Goal: Task Accomplishment & Management: Use online tool/utility

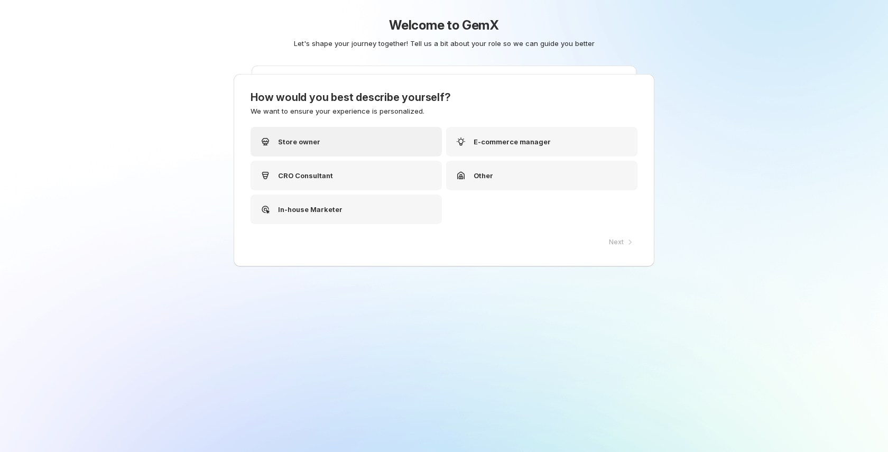
click at [395, 141] on div "Store owner" at bounding box center [346, 142] width 191 height 30
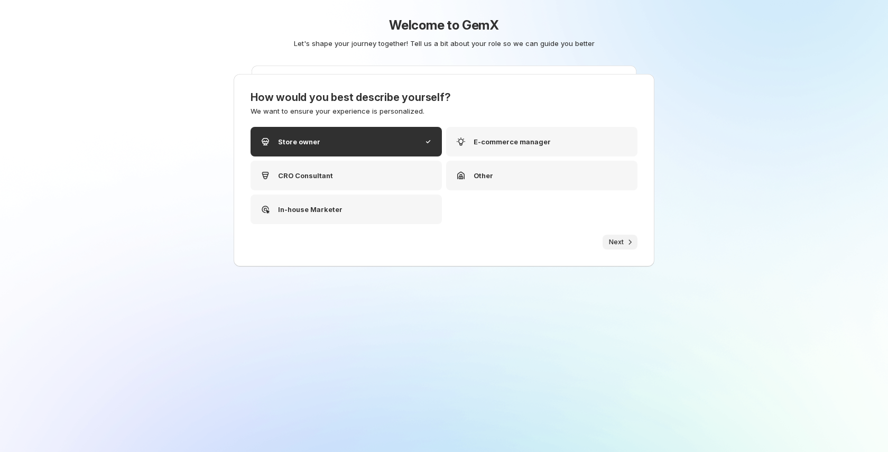
click at [619, 238] on span "Next" at bounding box center [616, 242] width 15 height 8
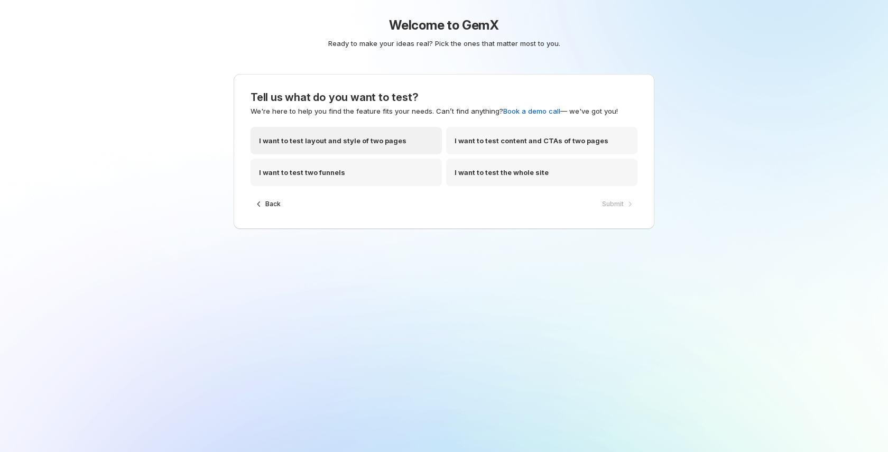
click at [359, 140] on p "I want to test layout and style of two pages" at bounding box center [332, 140] width 147 height 11
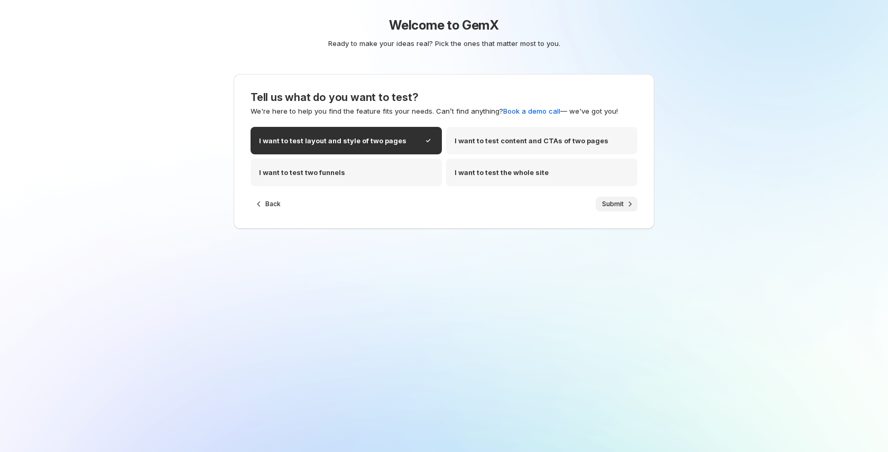
click at [620, 203] on span "Submit" at bounding box center [613, 204] width 22 height 8
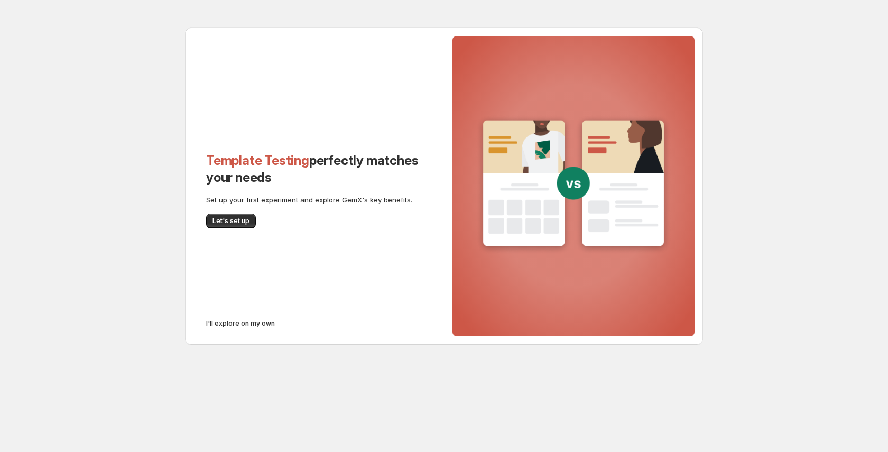
click at [249, 314] on div "Template Testing perfectly matches your needs Set up your first experiment and …" at bounding box center [314, 185] width 259 height 317
click at [250, 319] on span "I'll explore on my own" at bounding box center [240, 323] width 69 height 8
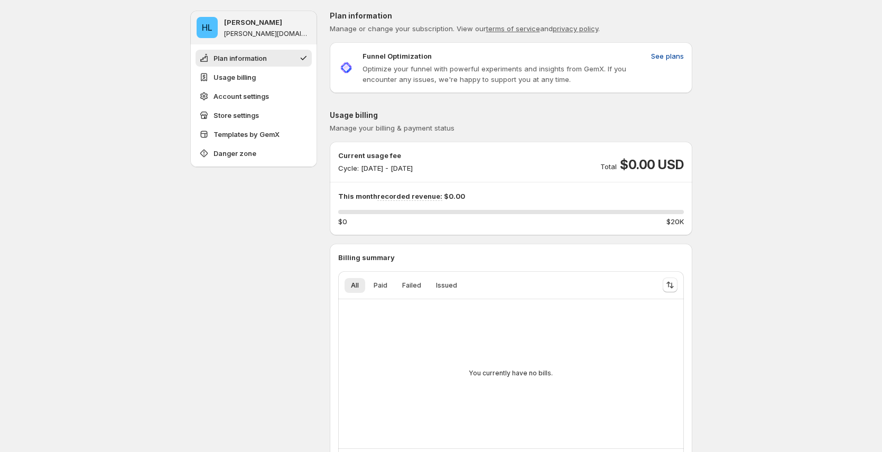
click at [680, 57] on span "See plans" at bounding box center [667, 56] width 33 height 11
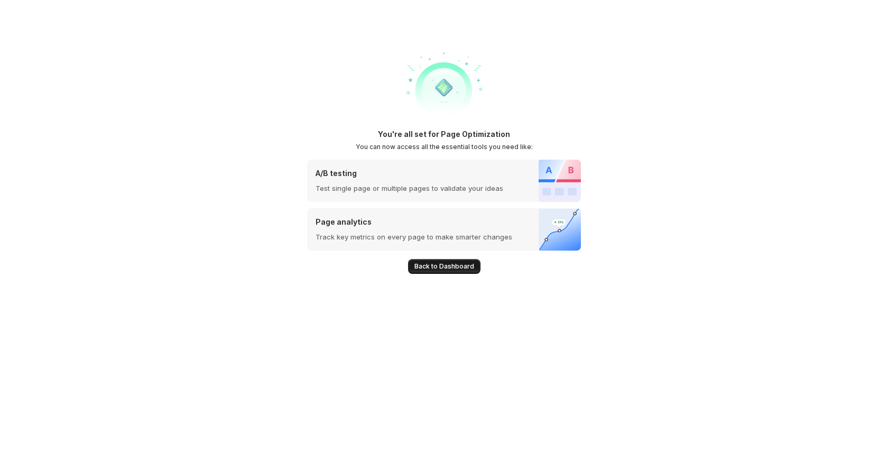
click at [451, 266] on span "Back to Dashboard" at bounding box center [444, 266] width 60 height 8
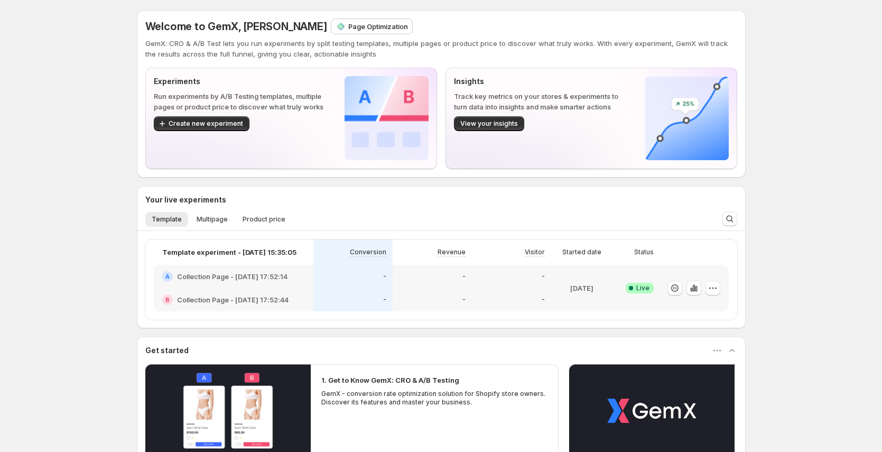
click at [234, 217] on ul "Template Multipage Product price More views" at bounding box center [426, 218] width 567 height 15
click at [206, 220] on span "Multipage" at bounding box center [212, 219] width 31 height 8
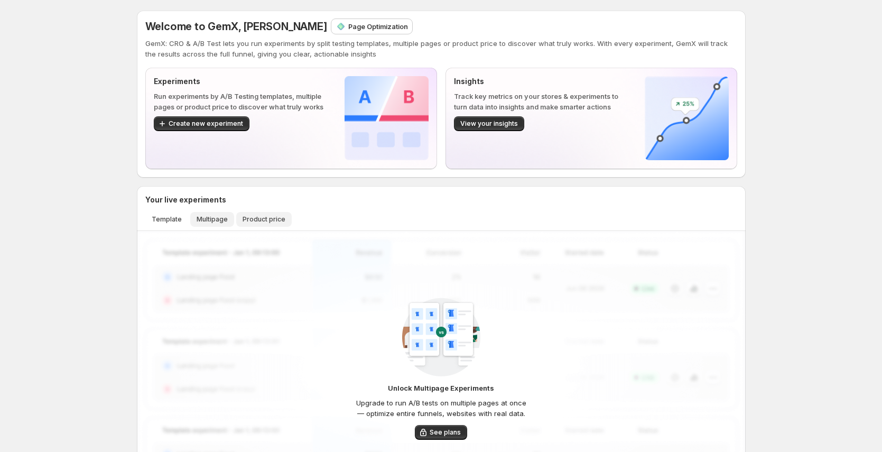
click at [282, 216] on span "Product price" at bounding box center [264, 219] width 43 height 8
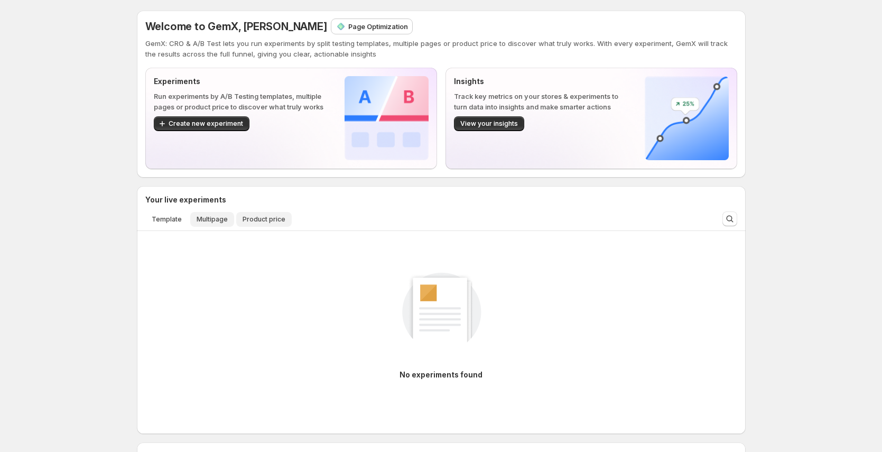
click at [205, 218] on span "Multipage" at bounding box center [212, 219] width 31 height 8
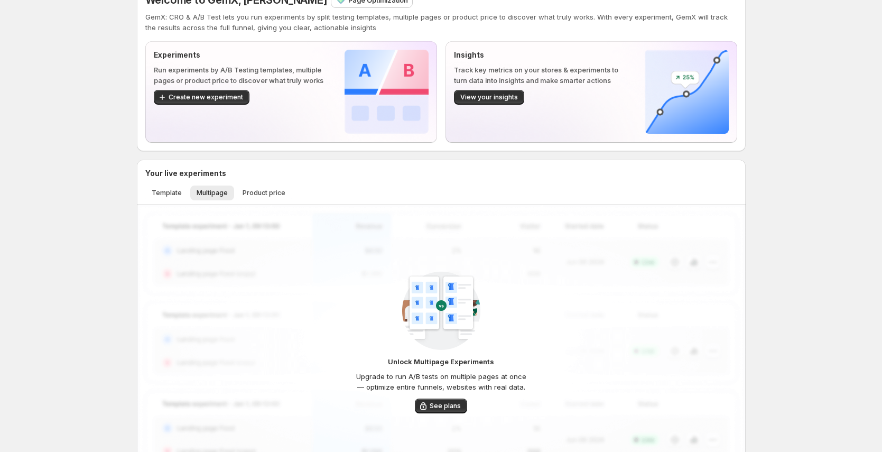
scroll to position [28, 0]
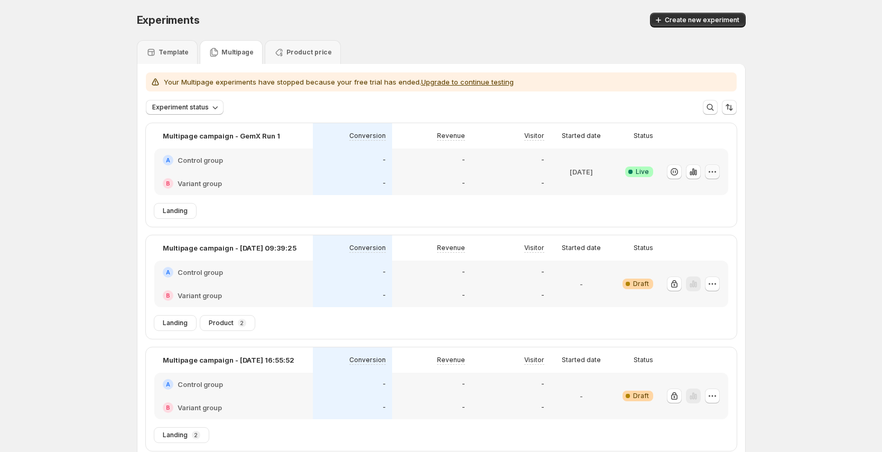
click at [716, 173] on icon "button" at bounding box center [712, 172] width 11 height 11
click at [710, 228] on span "End experiment" at bounding box center [695, 230] width 51 height 8
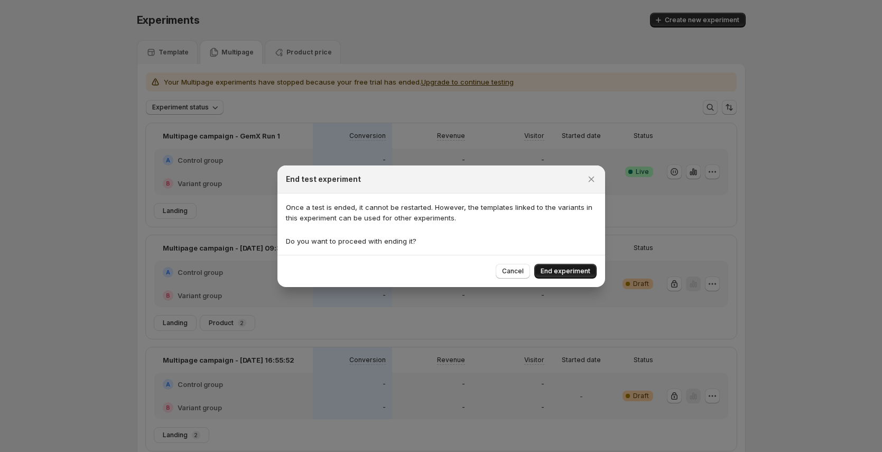
click at [566, 271] on span "End experiment" at bounding box center [566, 271] width 50 height 8
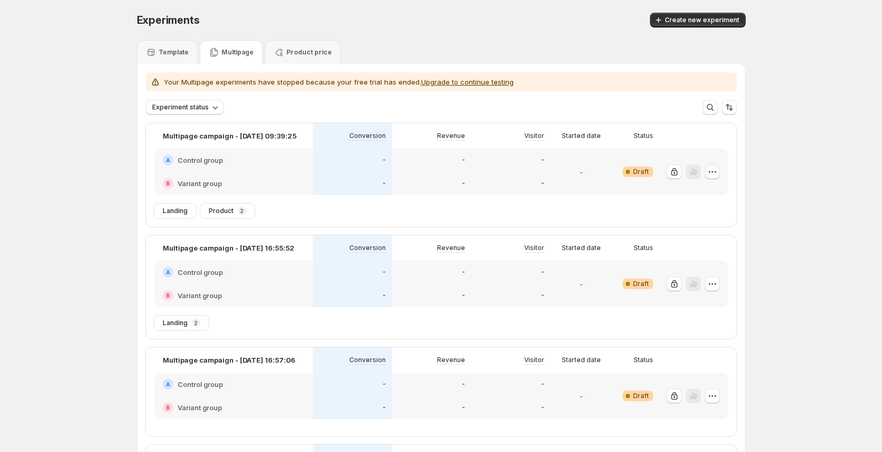
click at [717, 176] on div at bounding box center [692, 172] width 56 height 38
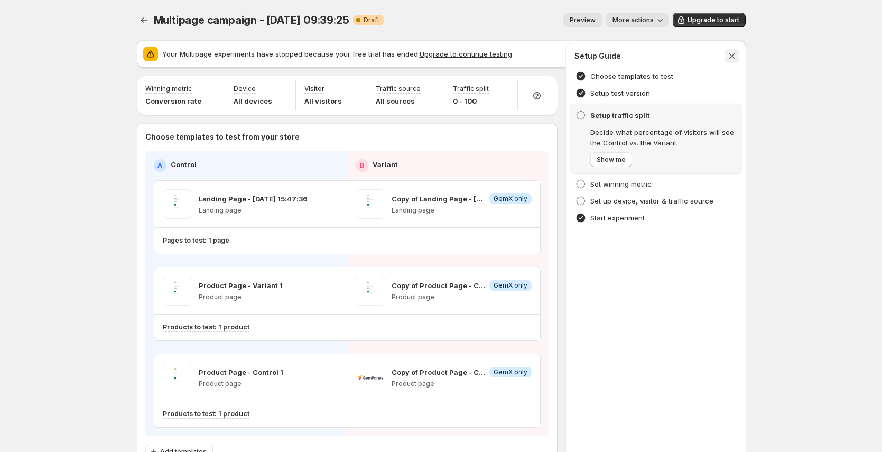
click at [737, 56] on icon "button" at bounding box center [732, 56] width 11 height 11
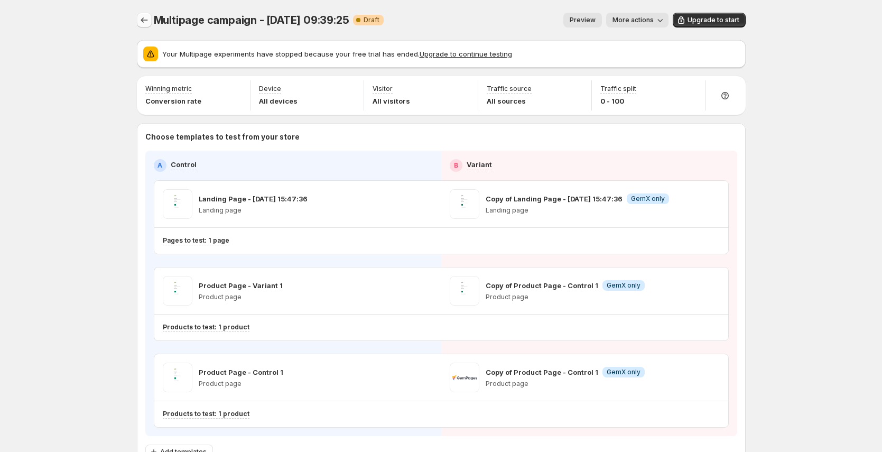
click at [152, 24] on button "Experiments" at bounding box center [144, 20] width 15 height 15
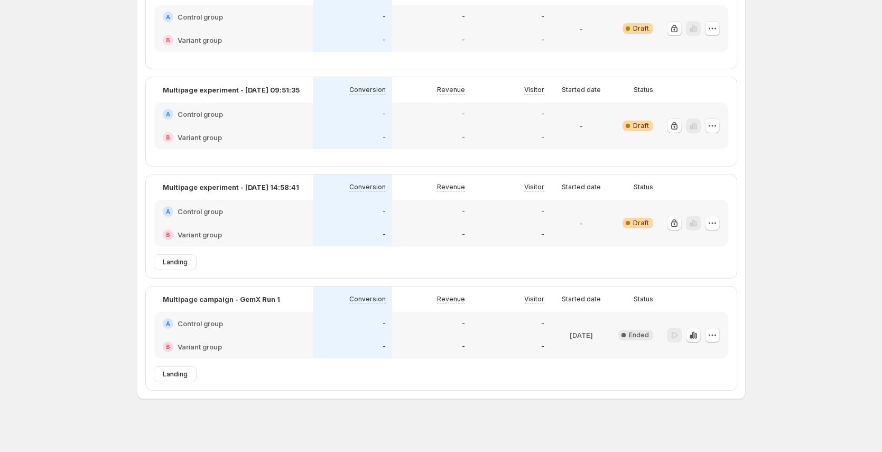
scroll to position [581, 0]
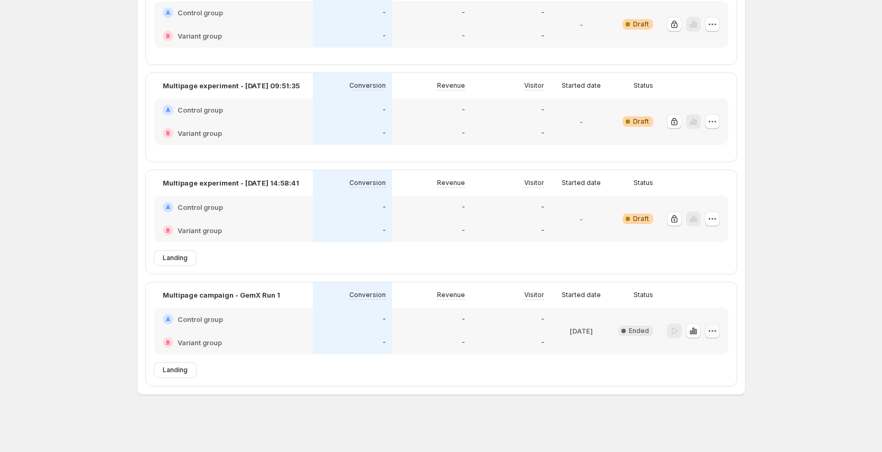
click at [713, 334] on icon "button" at bounding box center [712, 331] width 11 height 11
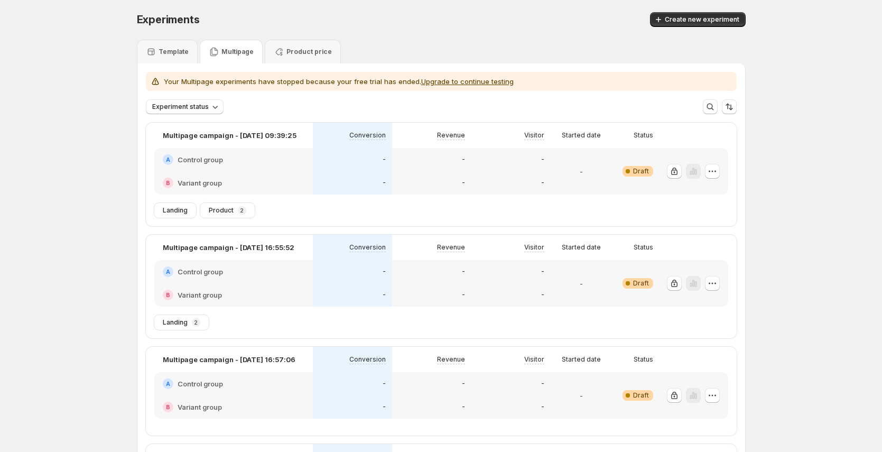
scroll to position [0, 0]
click at [173, 54] on p "Template" at bounding box center [174, 52] width 30 height 8
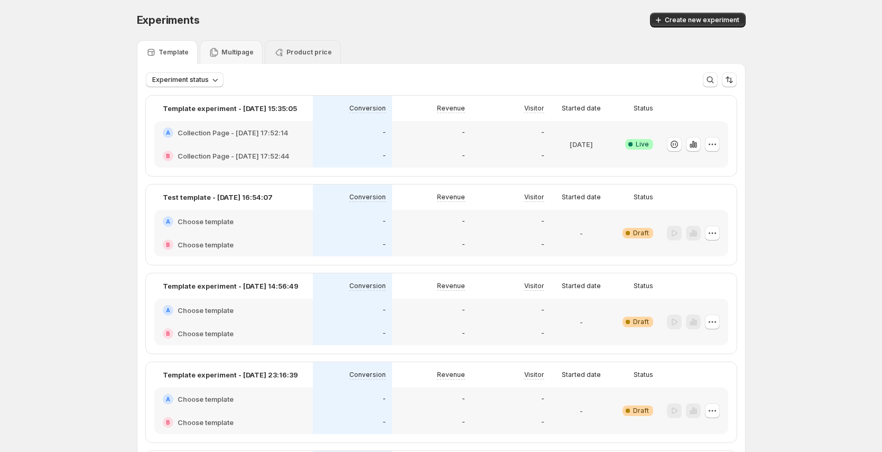
click at [303, 45] on div "Product price" at bounding box center [303, 52] width 76 height 24
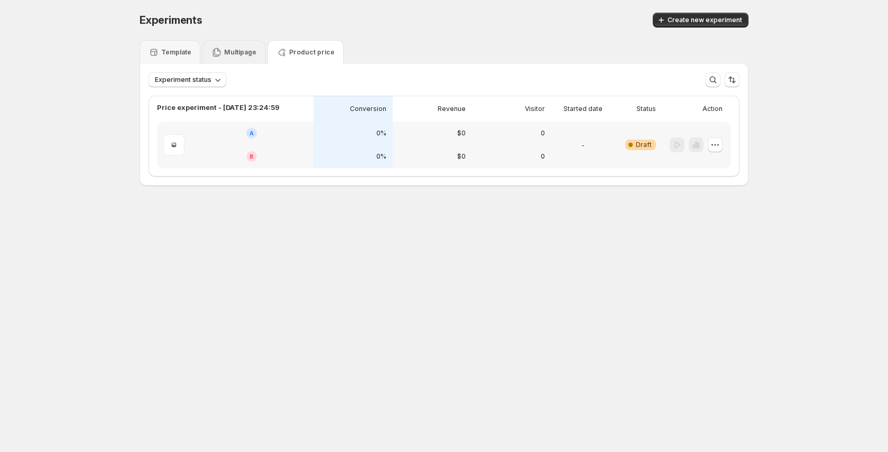
drag, startPoint x: 243, startPoint y: 56, endPoint x: 259, endPoint y: 57, distance: 15.9
click at [244, 56] on p "Multipage" at bounding box center [240, 52] width 32 height 8
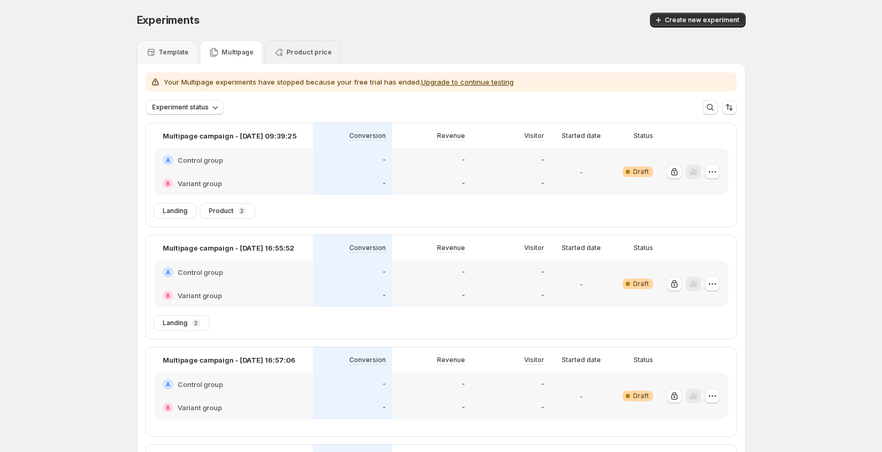
click at [303, 58] on div "Product price" at bounding box center [303, 52] width 76 height 24
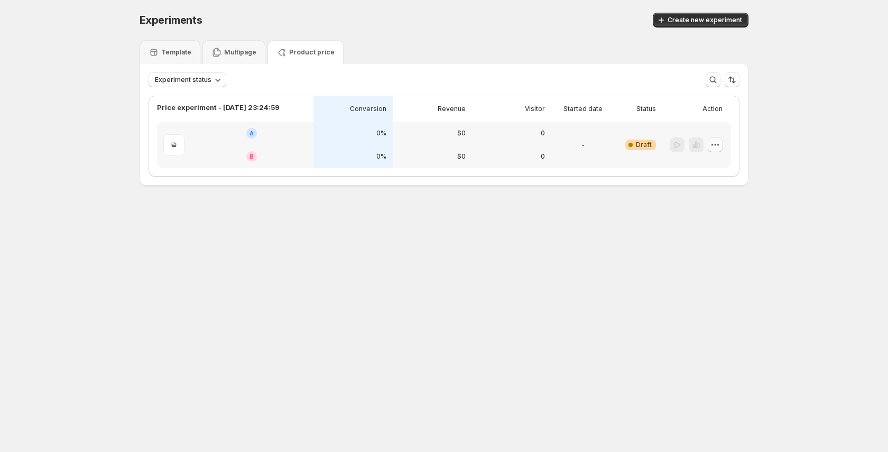
click at [717, 141] on icon "button" at bounding box center [715, 145] width 11 height 11
click at [715, 174] on button "Edit" at bounding box center [716, 167] width 84 height 17
click at [214, 45] on div "Multipage" at bounding box center [233, 52] width 63 height 24
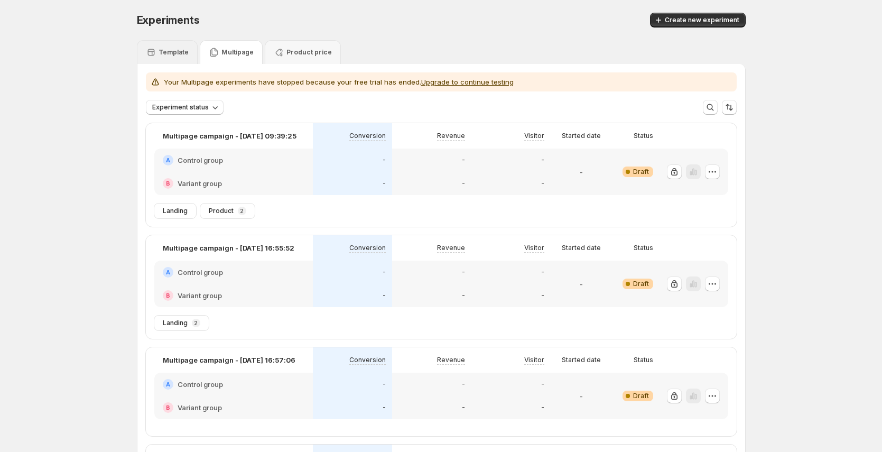
click at [162, 47] on div "Template" at bounding box center [167, 52] width 43 height 11
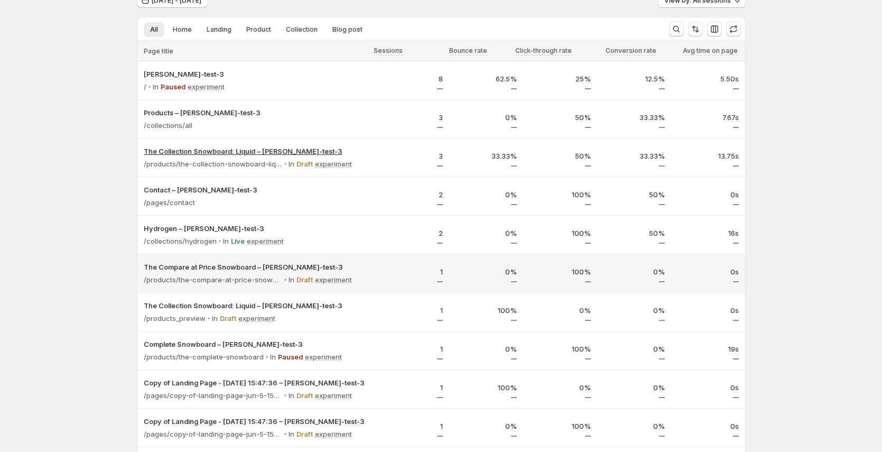
scroll to position [21, 0]
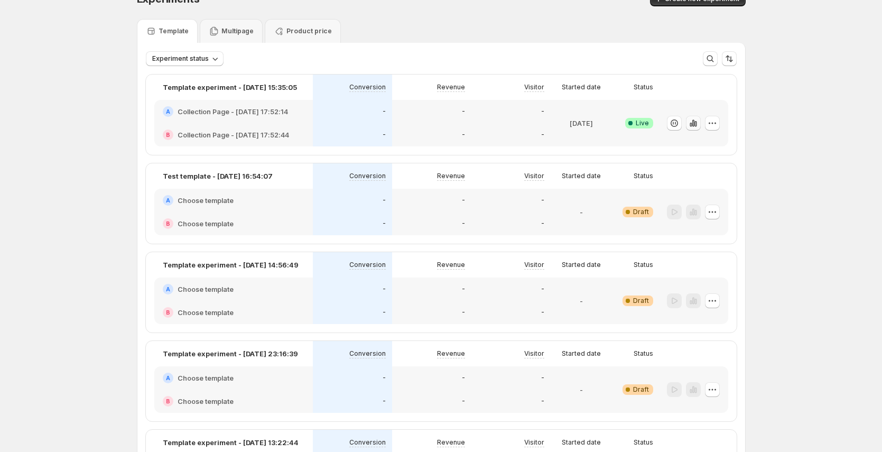
click at [694, 125] on icon "button" at bounding box center [693, 122] width 2 height 7
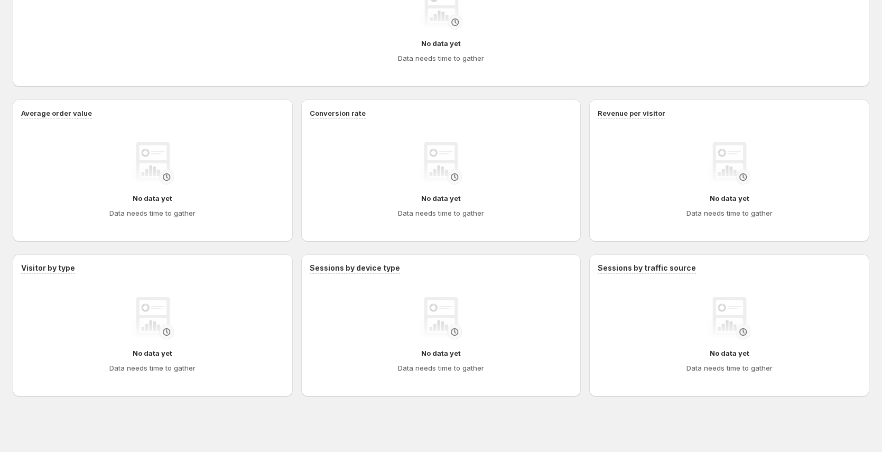
scroll to position [588, 0]
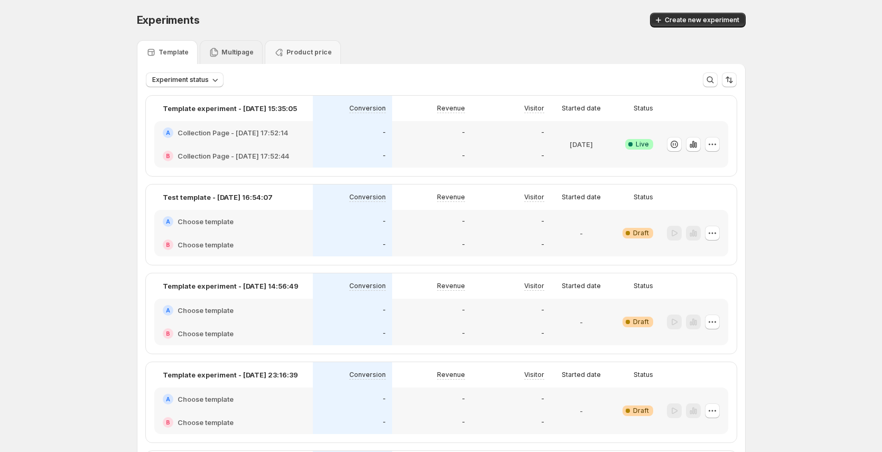
click at [217, 60] on div "Multipage" at bounding box center [231, 52] width 63 height 24
